Goal: Check status

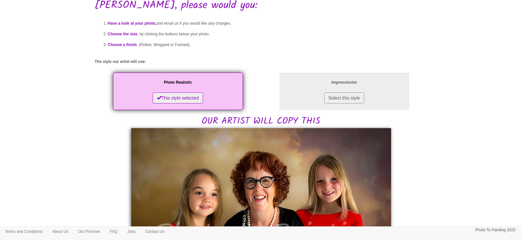
scroll to position [41, 0]
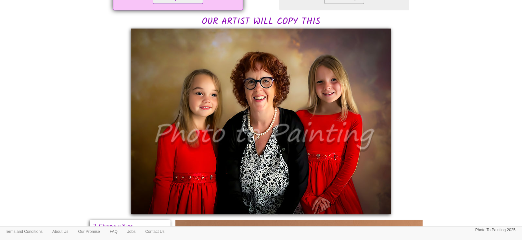
scroll to position [162, 0]
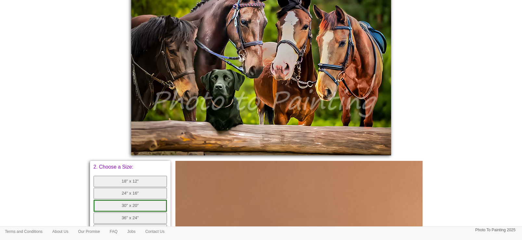
scroll to position [162, 0]
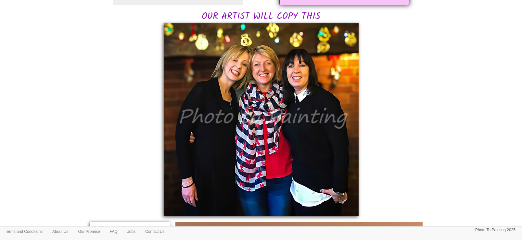
scroll to position [162, 0]
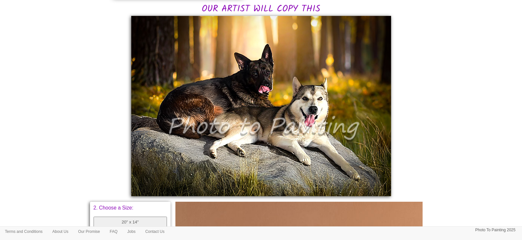
scroll to position [162, 0]
